Goal: Obtain resource: Obtain resource

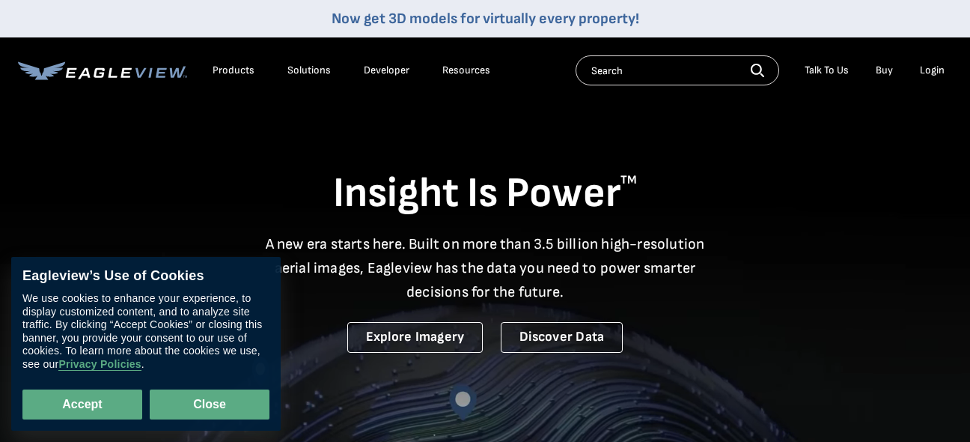
click at [222, 398] on button "Close" at bounding box center [210, 404] width 120 height 30
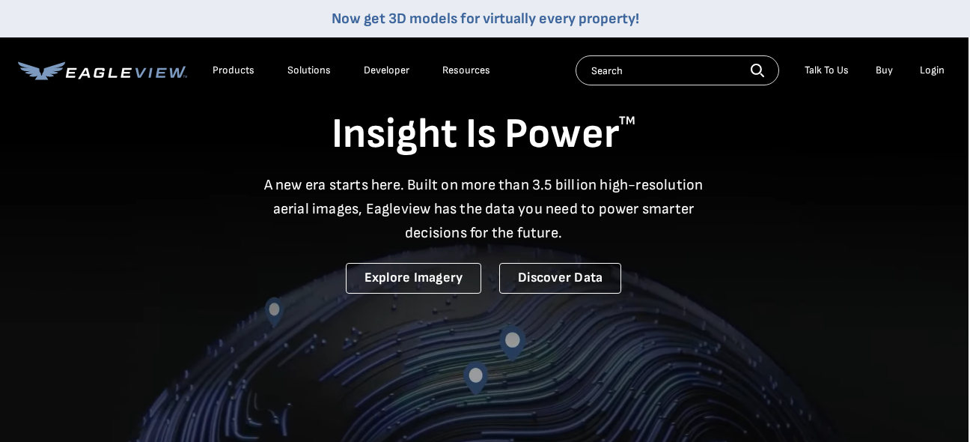
scroll to position [0, 1]
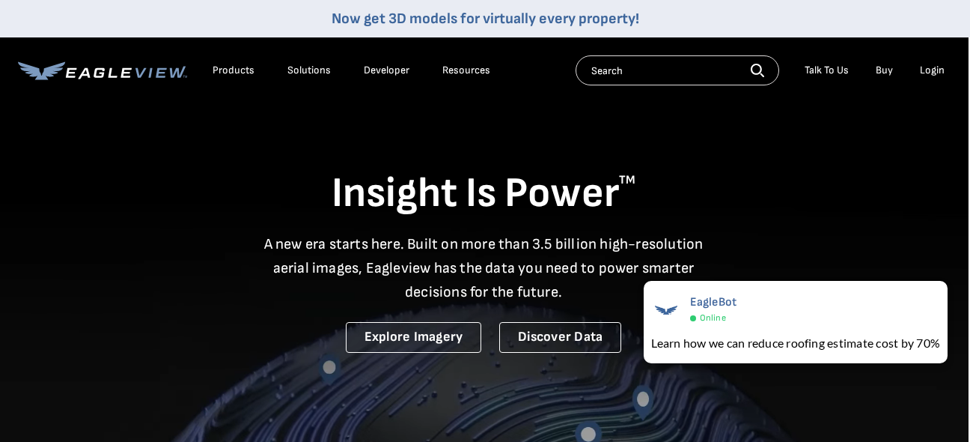
click at [235, 69] on div "Products" at bounding box center [234, 70] width 42 height 13
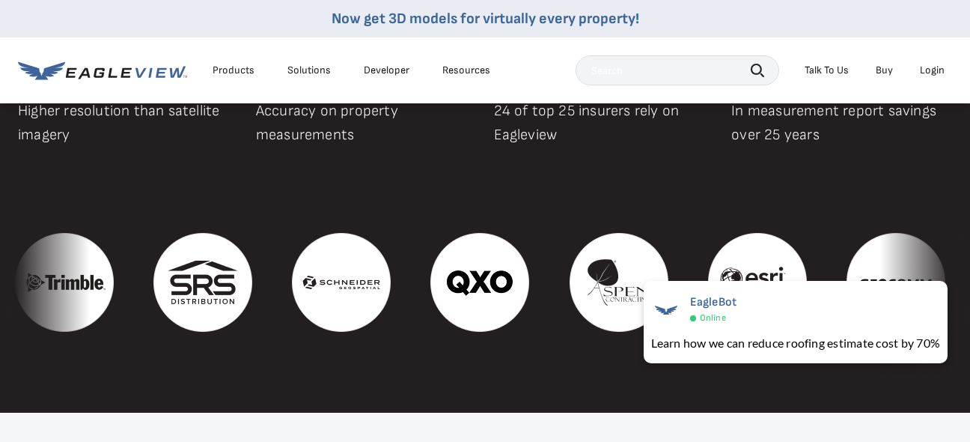
scroll to position [1525, 0]
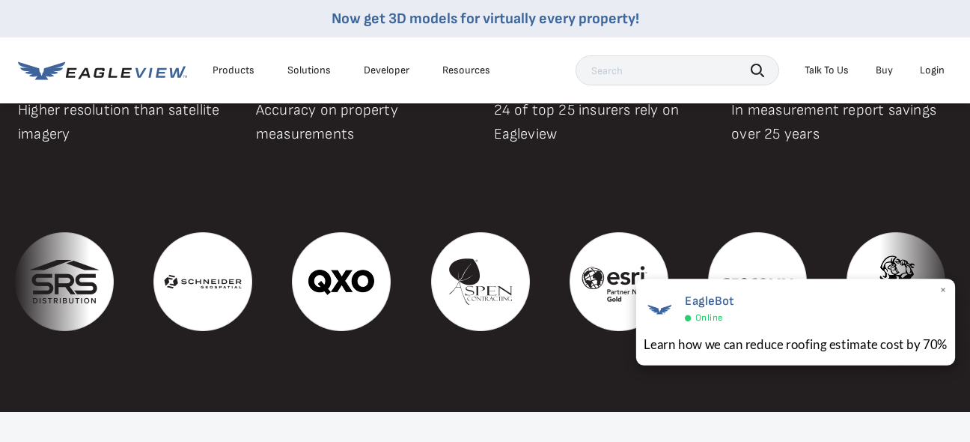
click at [943, 286] on span "×" at bounding box center [944, 291] width 8 height 16
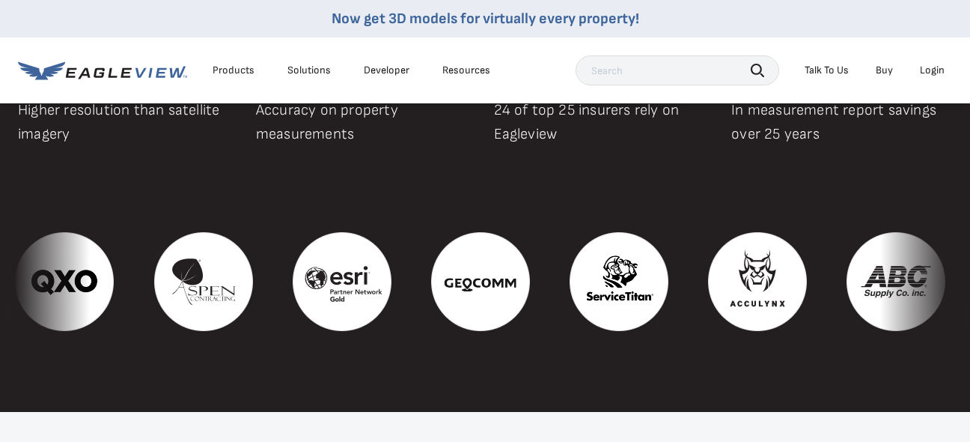
click at [592, 72] on input "text" at bounding box center [678, 70] width 204 height 30
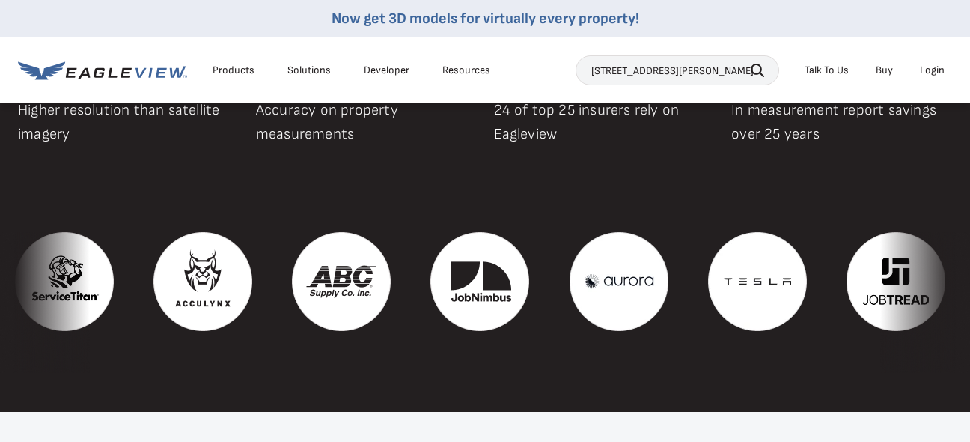
type input "1 Saline Ln Fenton MO 63026"
click at [758, 75] on icon "button" at bounding box center [757, 70] width 13 height 13
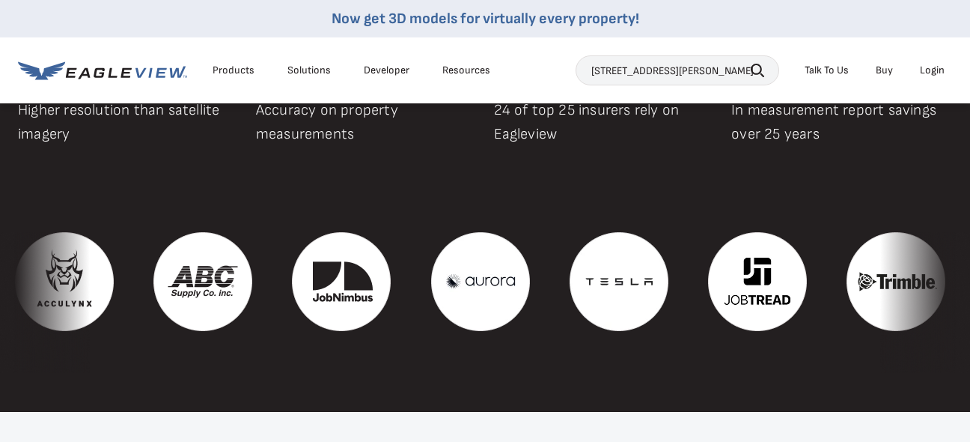
click at [755, 68] on icon "button" at bounding box center [757, 70] width 13 height 13
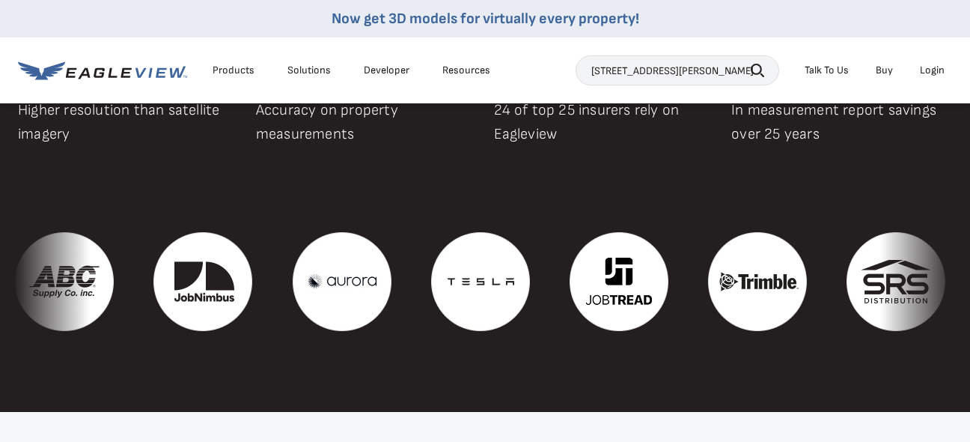
click at [751, 58] on button "Search" at bounding box center [757, 69] width 13 height 22
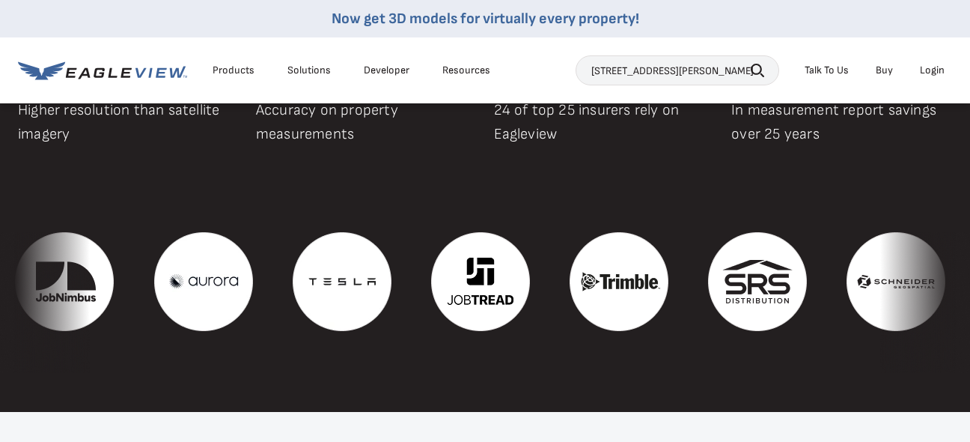
click at [723, 71] on input "1 Saline Ln Fenton MO 63026" at bounding box center [678, 70] width 204 height 30
click at [752, 68] on icon "button" at bounding box center [757, 70] width 13 height 13
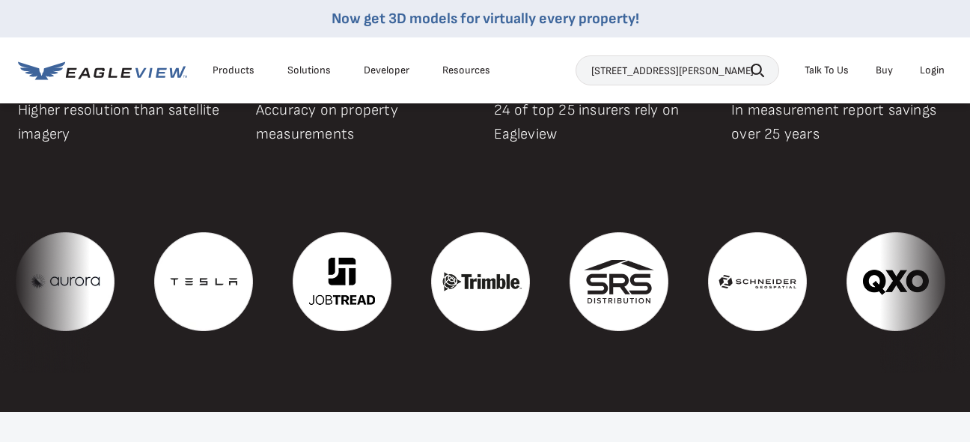
click at [752, 68] on icon "button" at bounding box center [757, 70] width 13 height 13
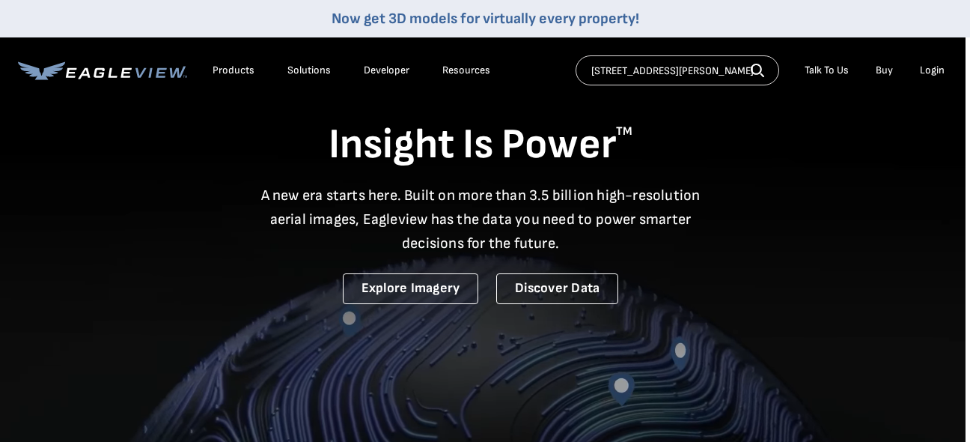
scroll to position [0, 4]
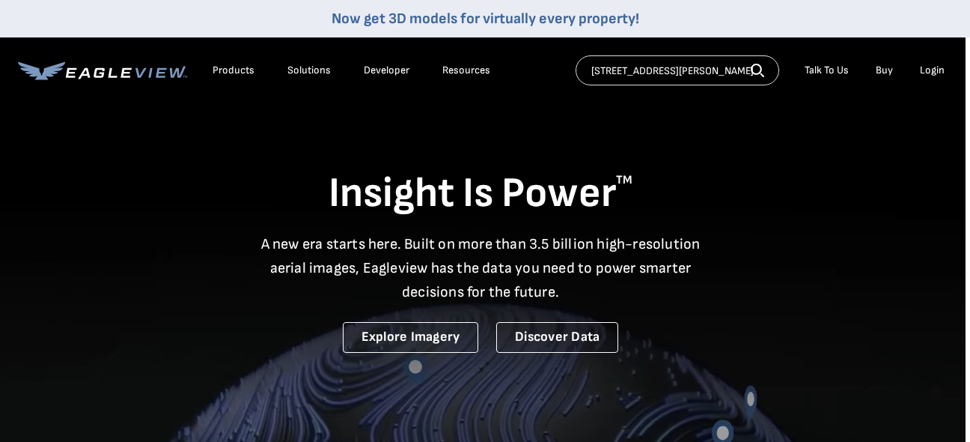
click at [229, 67] on div "Products" at bounding box center [234, 70] width 42 height 13
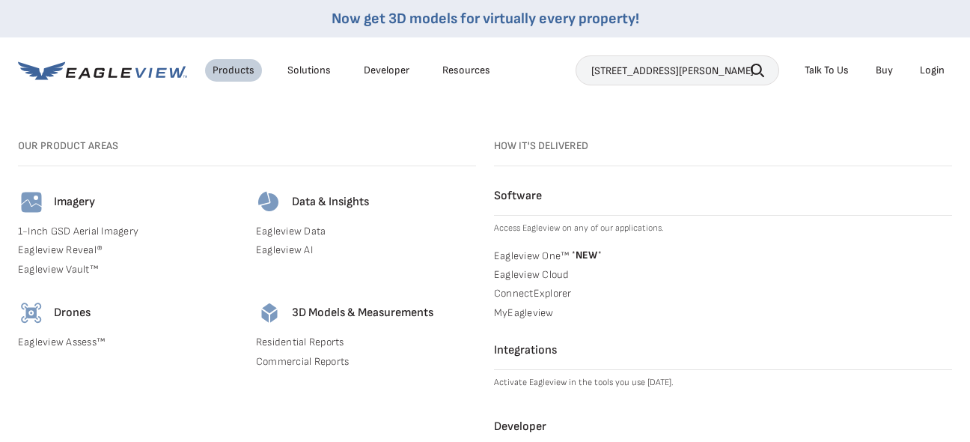
scroll to position [380, 8]
click at [300, 342] on link "Residential Reports" at bounding box center [366, 341] width 220 height 13
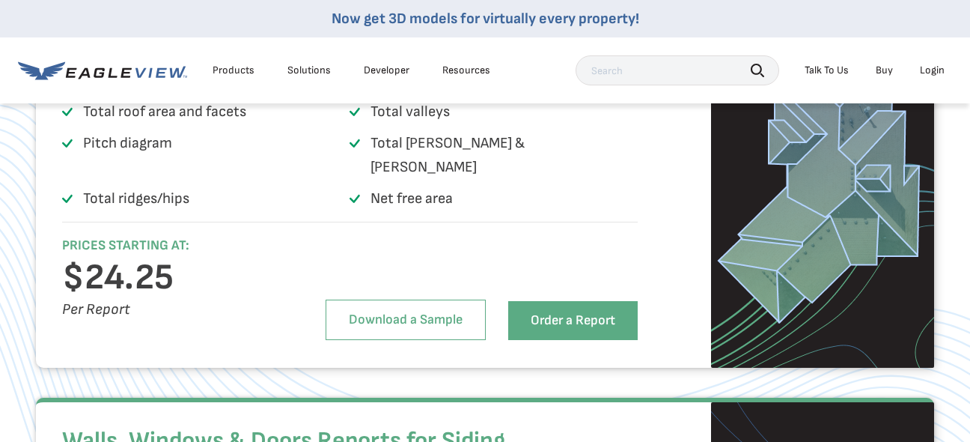
scroll to position [2231, 0]
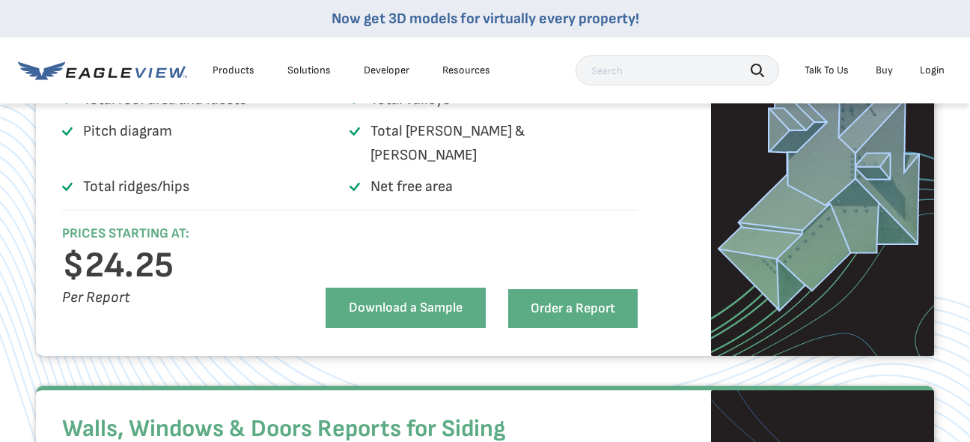
click at [407, 319] on link "Download a Sample" at bounding box center [406, 308] width 160 height 40
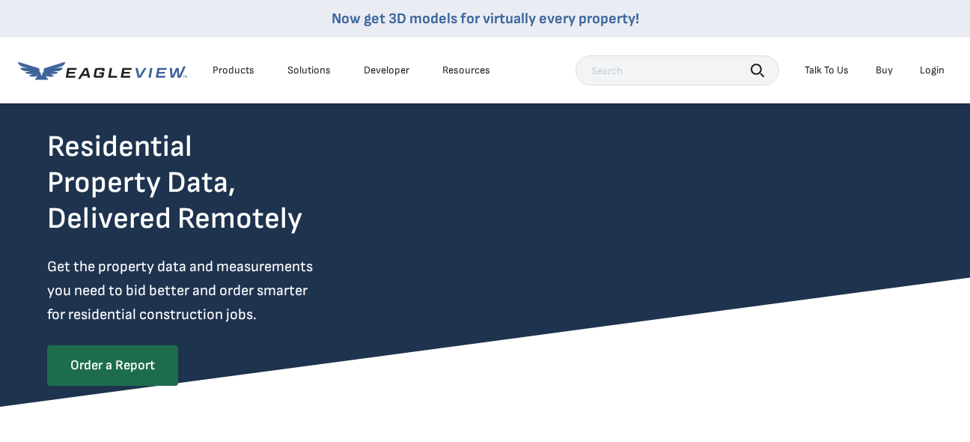
scroll to position [0, 0]
